Goal: Transaction & Acquisition: Purchase product/service

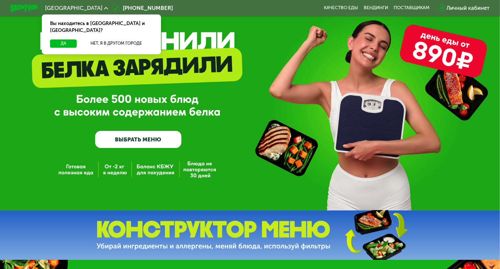
scroll to position [33, 0]
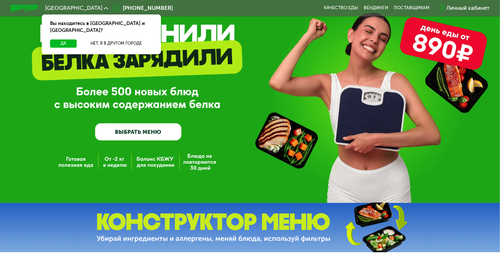
click at [156, 134] on link "ВЫБРАТЬ МЕНЮ" at bounding box center [138, 131] width 87 height 17
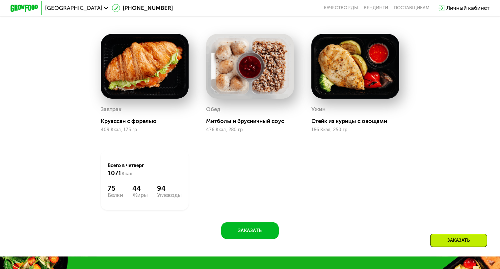
scroll to position [296, 0]
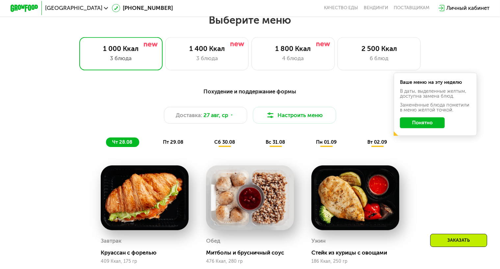
click at [175, 145] on span "пт 29.08" at bounding box center [173, 142] width 20 height 6
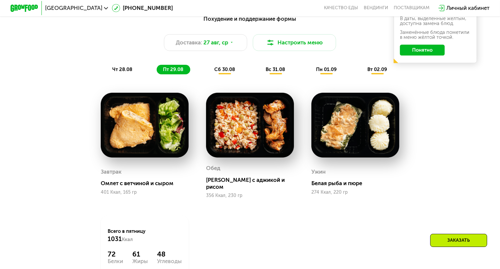
scroll to position [362, 0]
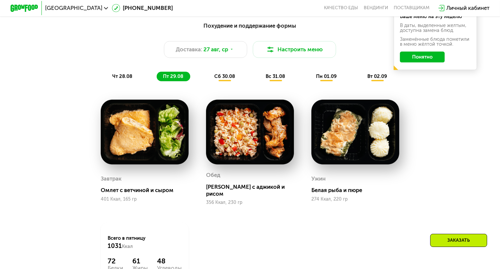
click at [229, 79] on span "сб 30.08" at bounding box center [224, 76] width 21 height 6
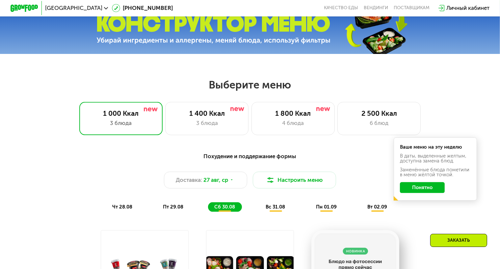
scroll to position [230, 0]
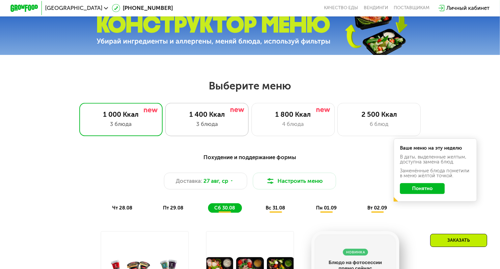
click at [224, 118] on div "1 400 Ккал" at bounding box center [206, 114] width 69 height 8
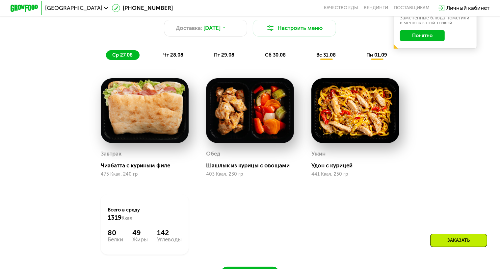
scroll to position [395, 0]
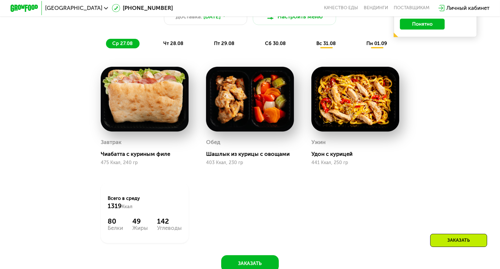
click at [408, 30] on button "Понятно" at bounding box center [422, 24] width 45 height 11
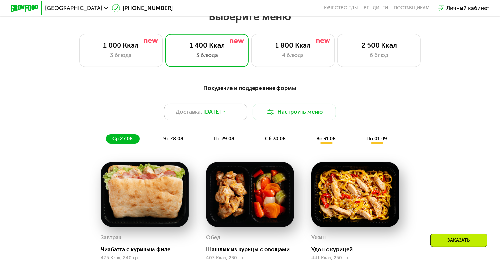
scroll to position [296, 0]
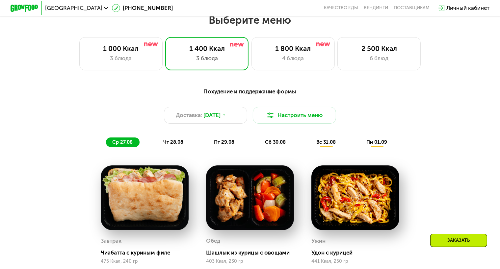
click at [178, 143] on span "чт 28.08" at bounding box center [173, 142] width 20 height 6
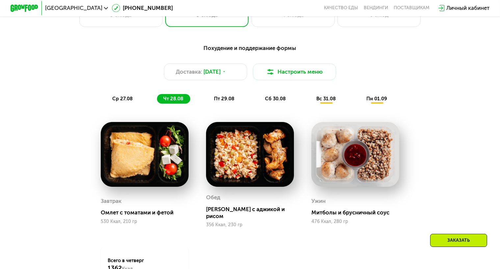
scroll to position [395, 0]
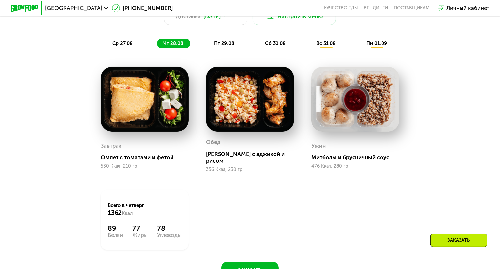
click at [227, 45] on span "пт 29.08" at bounding box center [224, 43] width 20 height 6
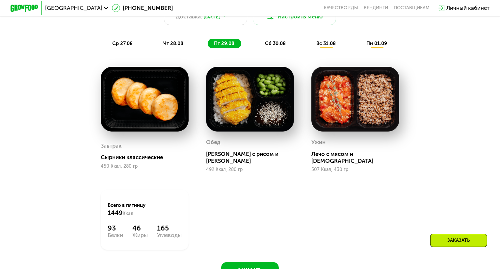
click at [275, 45] on span "сб 30.08" at bounding box center [275, 43] width 21 height 6
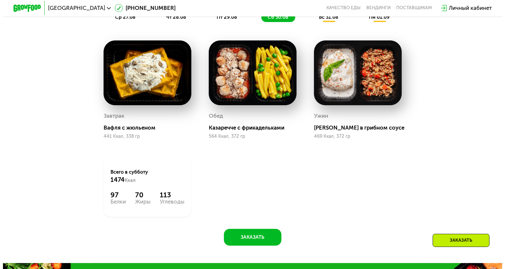
scroll to position [362, 0]
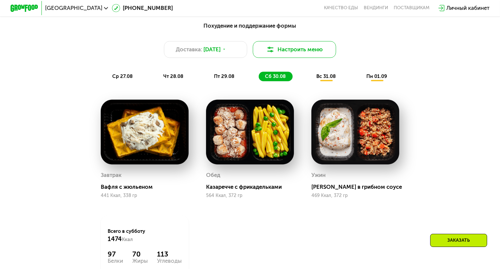
click at [272, 58] on button "Настроить меню" at bounding box center [294, 49] width 83 height 17
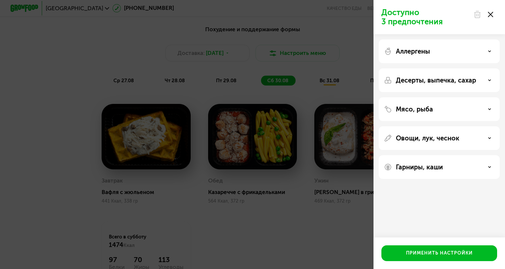
click at [455, 83] on p "Десерты, выпечка, сахар" at bounding box center [436, 80] width 80 height 8
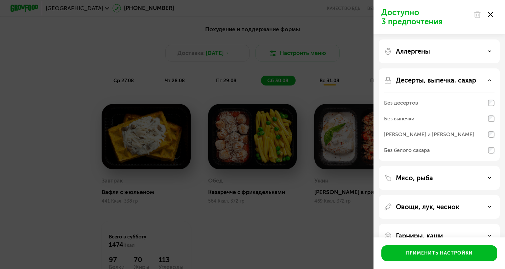
click at [455, 83] on p "Десерты, выпечка, сахар" at bounding box center [436, 80] width 80 height 8
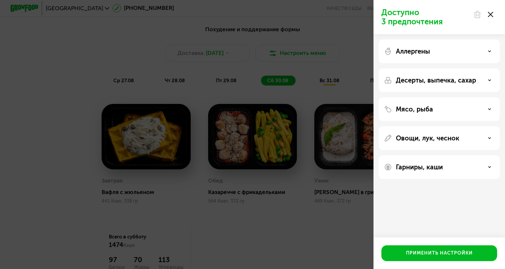
click at [457, 68] on div "Аллергены" at bounding box center [439, 80] width 121 height 24
click at [446, 155] on div "Овощи, лук, чеснок" at bounding box center [439, 167] width 121 height 24
click at [445, 140] on p "Овощи, лук, чеснок" at bounding box center [427, 138] width 63 height 8
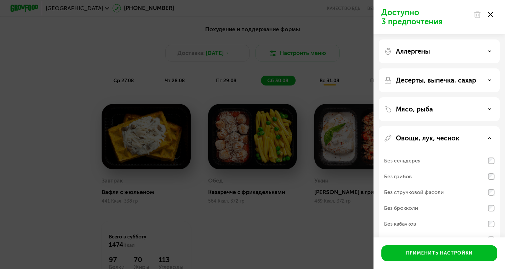
click at [445, 139] on p "Овощи, лук, чеснок" at bounding box center [427, 138] width 63 height 8
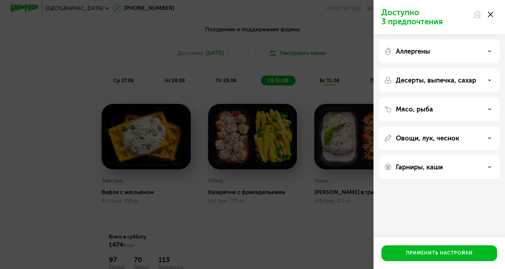
click at [437, 169] on p "Гарниры, каши" at bounding box center [419, 167] width 47 height 8
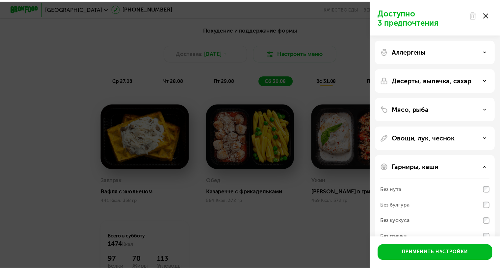
scroll to position [33, 0]
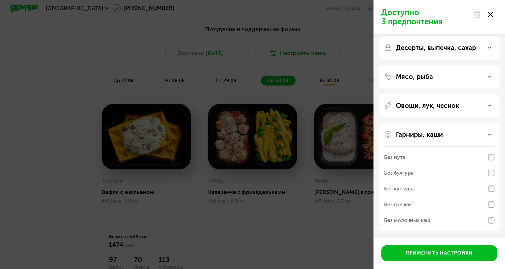
click at [493, 13] on icon at bounding box center [490, 14] width 5 height 5
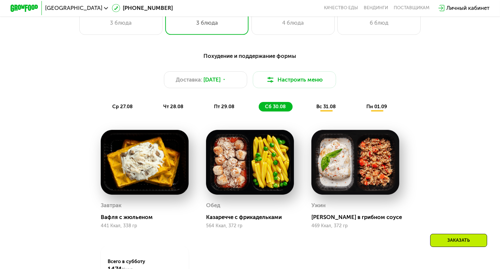
scroll to position [296, 0]
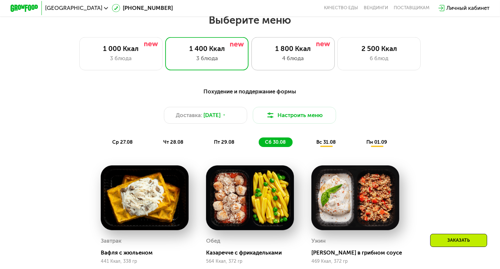
click at [276, 62] on div "4 блюда" at bounding box center [293, 58] width 69 height 8
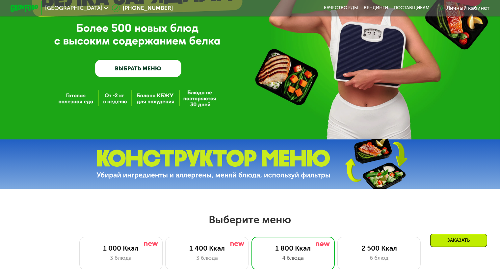
scroll to position [99, 0]
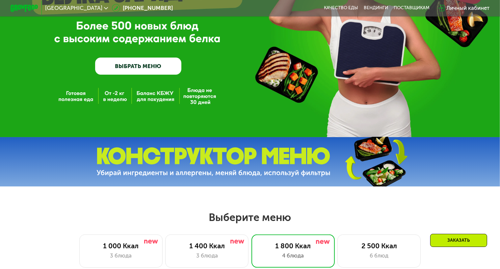
click at [159, 63] on link "ВЫБРАТЬ МЕНЮ" at bounding box center [138, 66] width 87 height 17
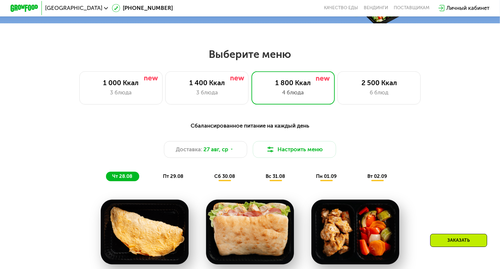
scroll to position [263, 0]
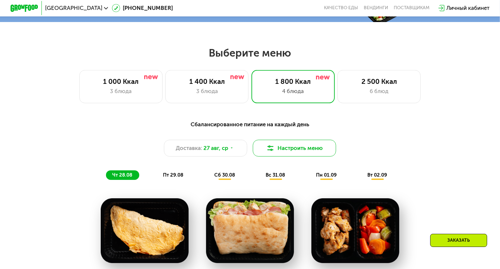
click at [289, 150] on button "Настроить меню" at bounding box center [294, 148] width 83 height 17
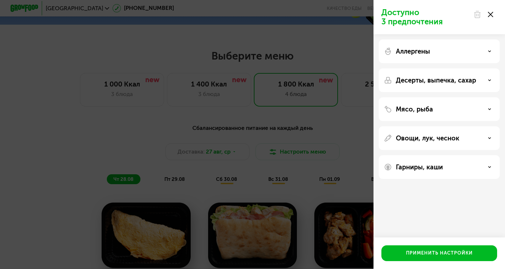
click at [492, 15] on use at bounding box center [490, 14] width 5 height 5
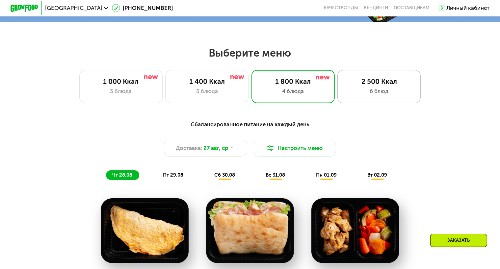
click at [391, 95] on div "6 блюд" at bounding box center [378, 91] width 69 height 8
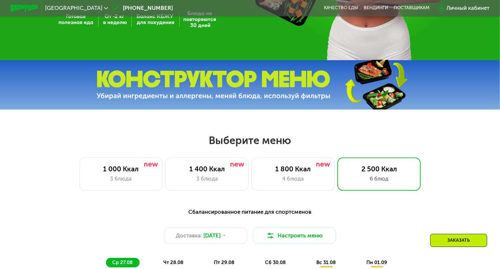
scroll to position [164, 0]
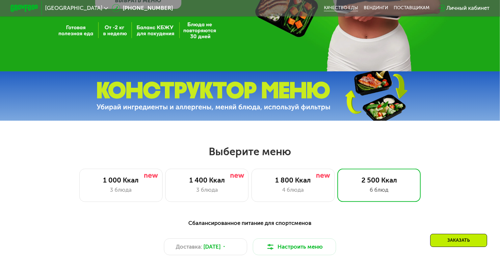
click at [339, 9] on link "Качество еды" at bounding box center [341, 8] width 34 height 6
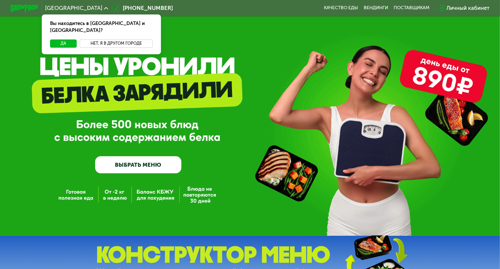
click at [130, 39] on button "Нет, я в другом городе" at bounding box center [116, 43] width 73 height 8
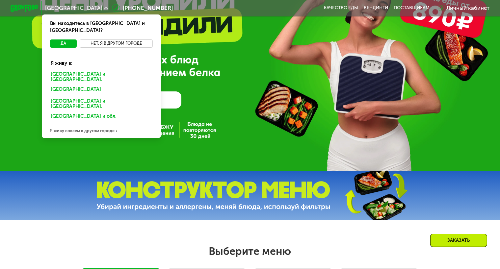
scroll to position [66, 0]
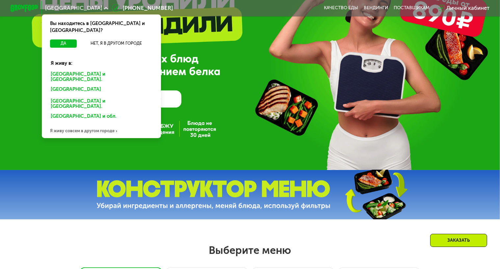
click at [81, 124] on div "Я живу совсем в другом городе" at bounding box center [101, 131] width 119 height 14
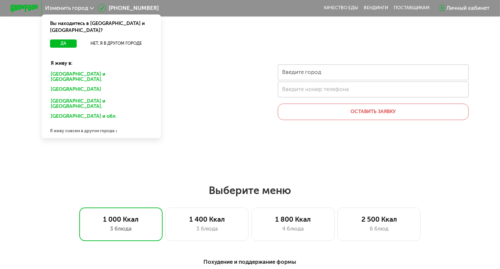
scroll to position [0, 0]
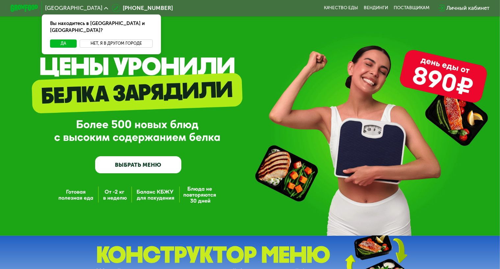
click at [107, 39] on button "Нет, я в другом городе" at bounding box center [116, 43] width 73 height 8
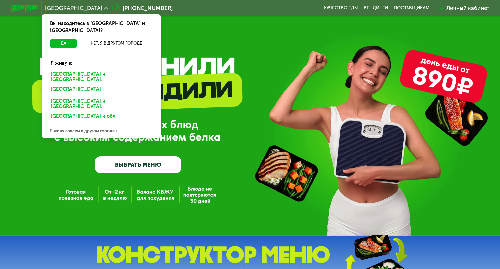
click at [61, 97] on div "[GEOGRAPHIC_DATA]" at bounding box center [101, 104] width 111 height 14
